Goal: Check status: Check status

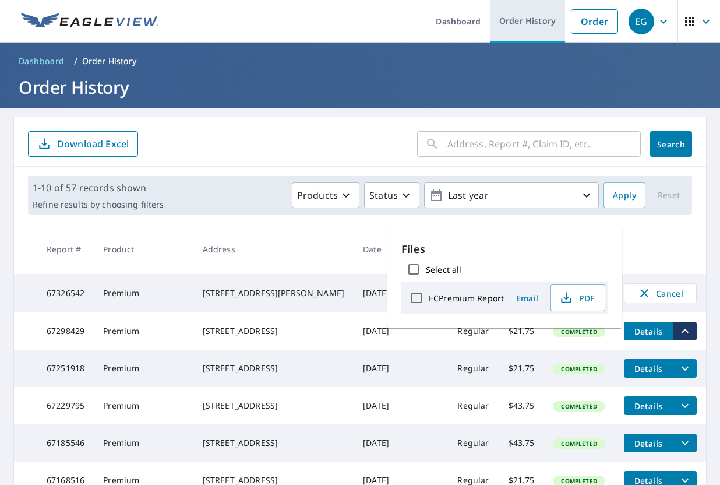
click at [539, 16] on link "Order History" at bounding box center [527, 21] width 75 height 43
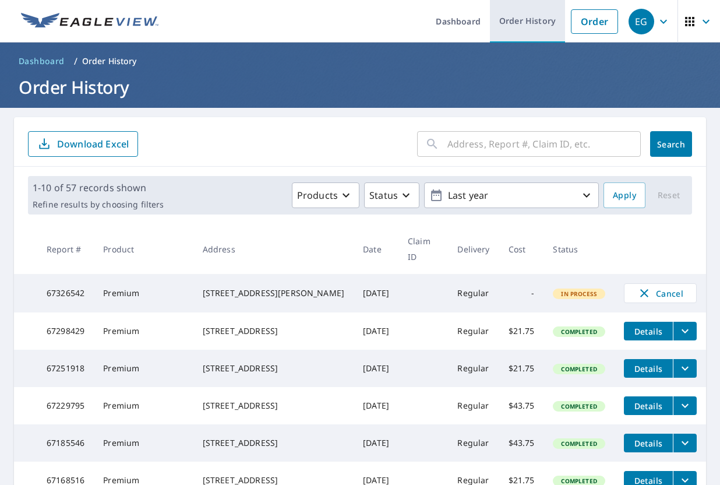
click at [523, 16] on link "Order History" at bounding box center [527, 21] width 75 height 43
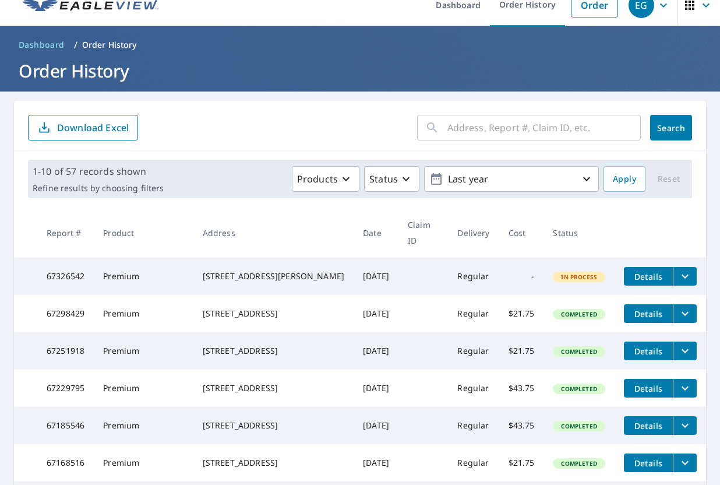
scroll to position [18, 0]
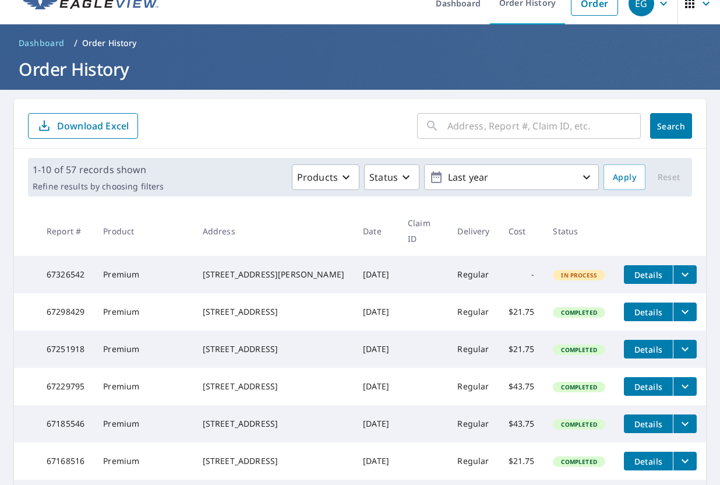
click at [685, 267] on icon "filesDropdownBtn-67326542" at bounding box center [685, 274] width 14 height 14
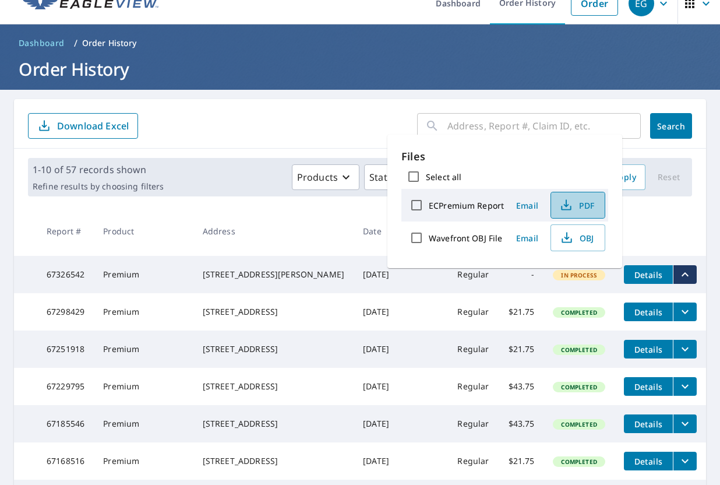
click at [579, 204] on span "PDF" at bounding box center [576, 205] width 37 height 14
click at [320, 117] on form "​ Search Download Excel" at bounding box center [360, 126] width 664 height 26
